Goal: Use online tool/utility: Utilize a website feature to perform a specific function

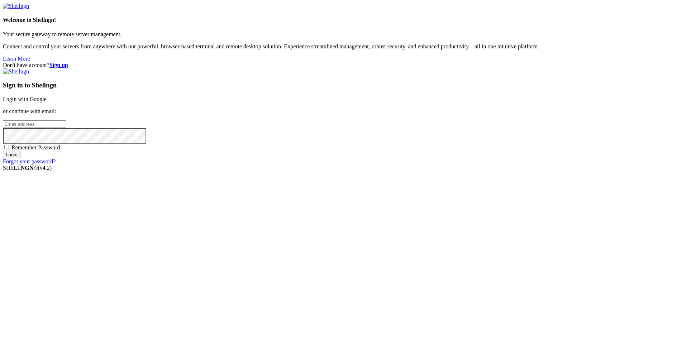
type input "root"
click at [47, 102] on link "Login with Google" at bounding box center [25, 99] width 44 height 6
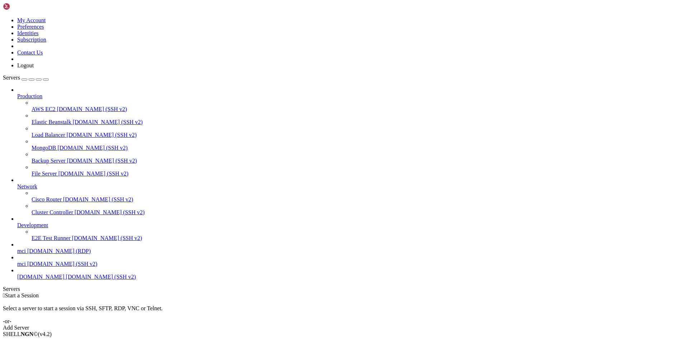
click at [59, 280] on span "[DOMAIN_NAME]" at bounding box center [40, 277] width 47 height 6
click at [50, 267] on link "mci [DOMAIN_NAME] (SSH v2)" at bounding box center [352, 264] width 671 height 6
click at [48, 267] on span "[DOMAIN_NAME] (SSH v2)" at bounding box center [62, 264] width 70 height 6
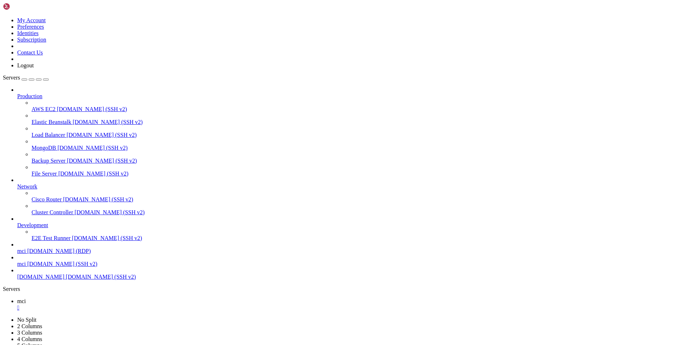
drag, startPoint x: 44, startPoint y: 664, endPoint x: 388, endPoint y: 671, distance: 344.4
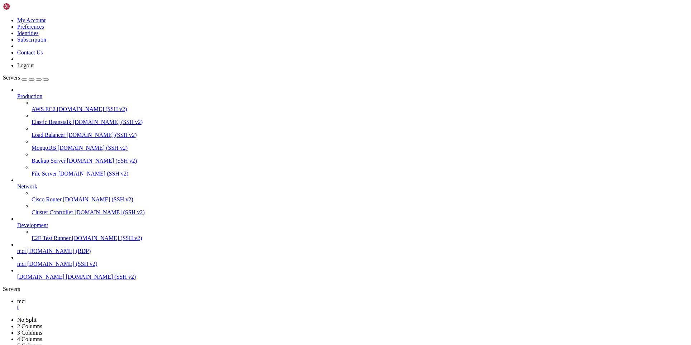
drag, startPoint x: 97, startPoint y: 717, endPoint x: 159, endPoint y: 716, distance: 62.3
drag, startPoint x: 159, startPoint y: 716, endPoint x: 136, endPoint y: 697, distance: 30.0
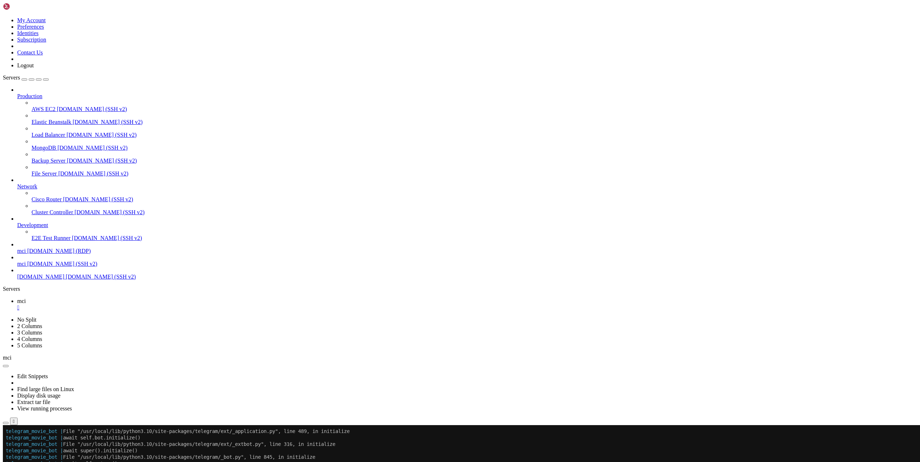
scroll to position [1838, 0]
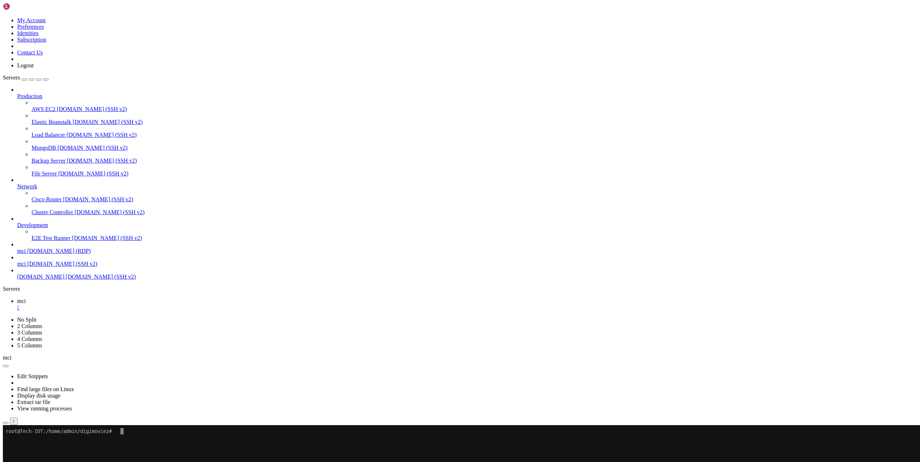
scroll to position [0, 0]
